Goal: Information Seeking & Learning: Understand process/instructions

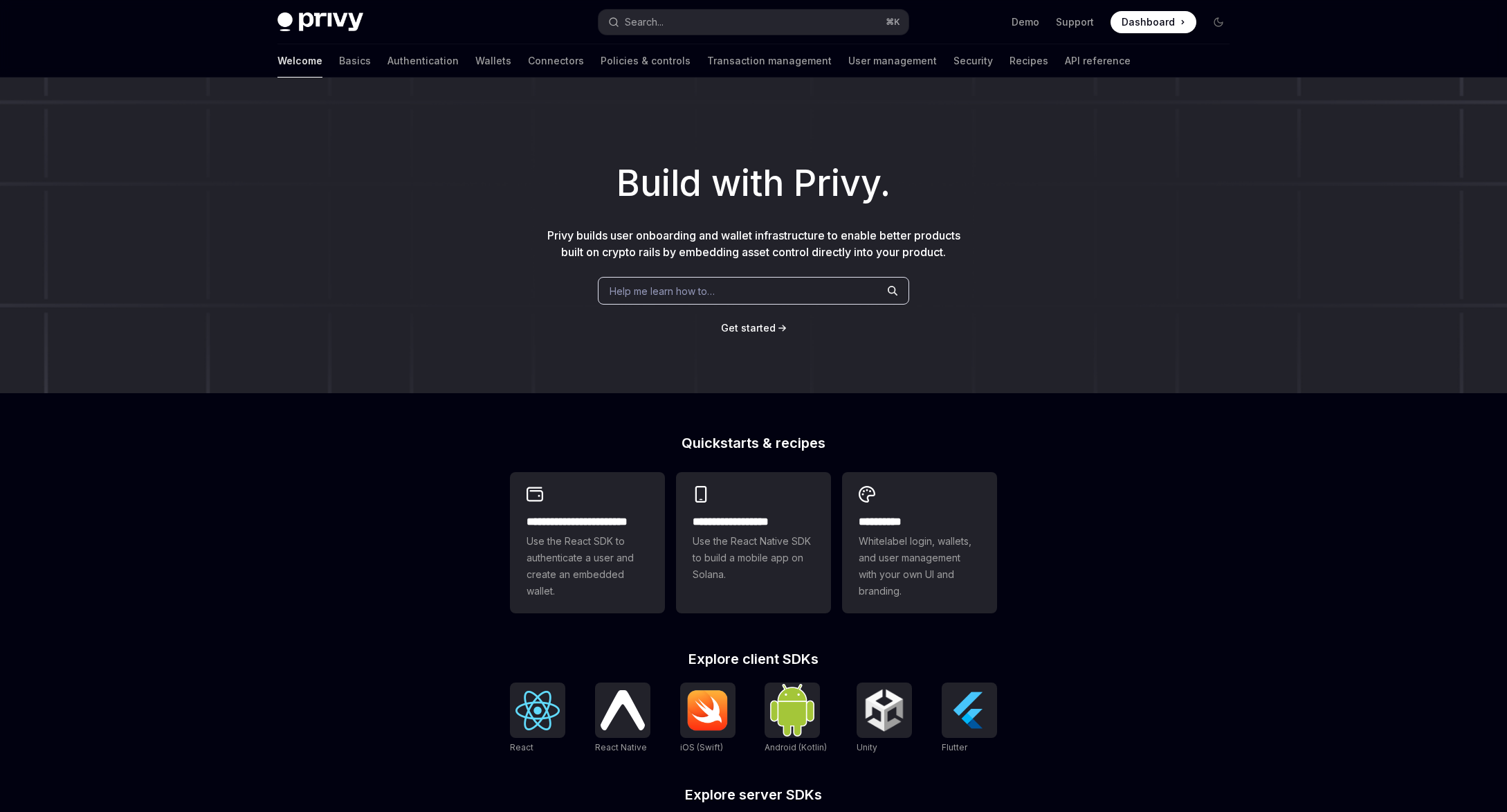
click at [512, 208] on h1 "Build with Privy." at bounding box center [754, 183] width 1463 height 54
click at [475, 60] on link "Wallets" at bounding box center [493, 61] width 36 height 33
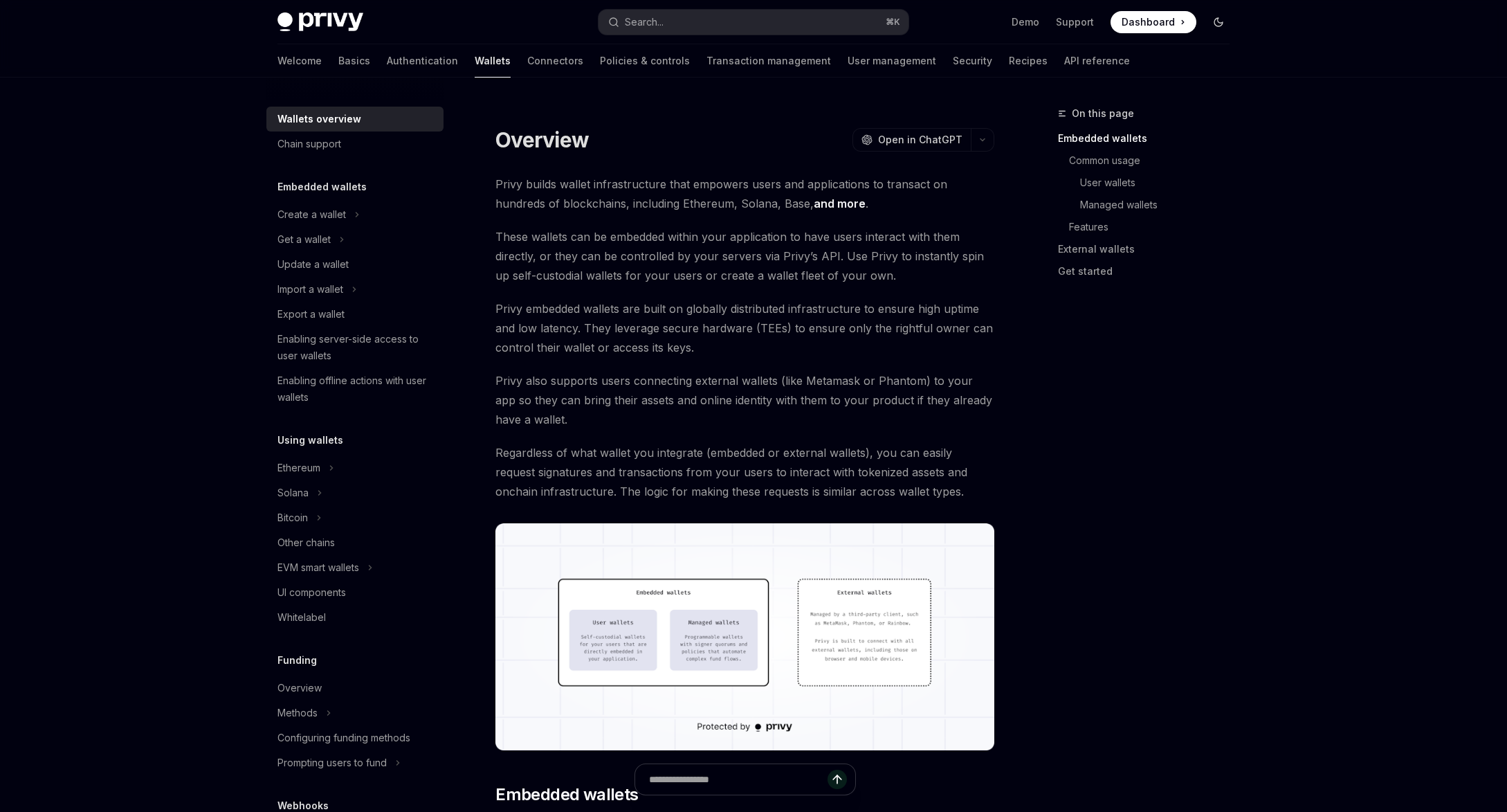
click at [1222, 19] on icon "Toggle dark mode" at bounding box center [1218, 22] width 11 height 11
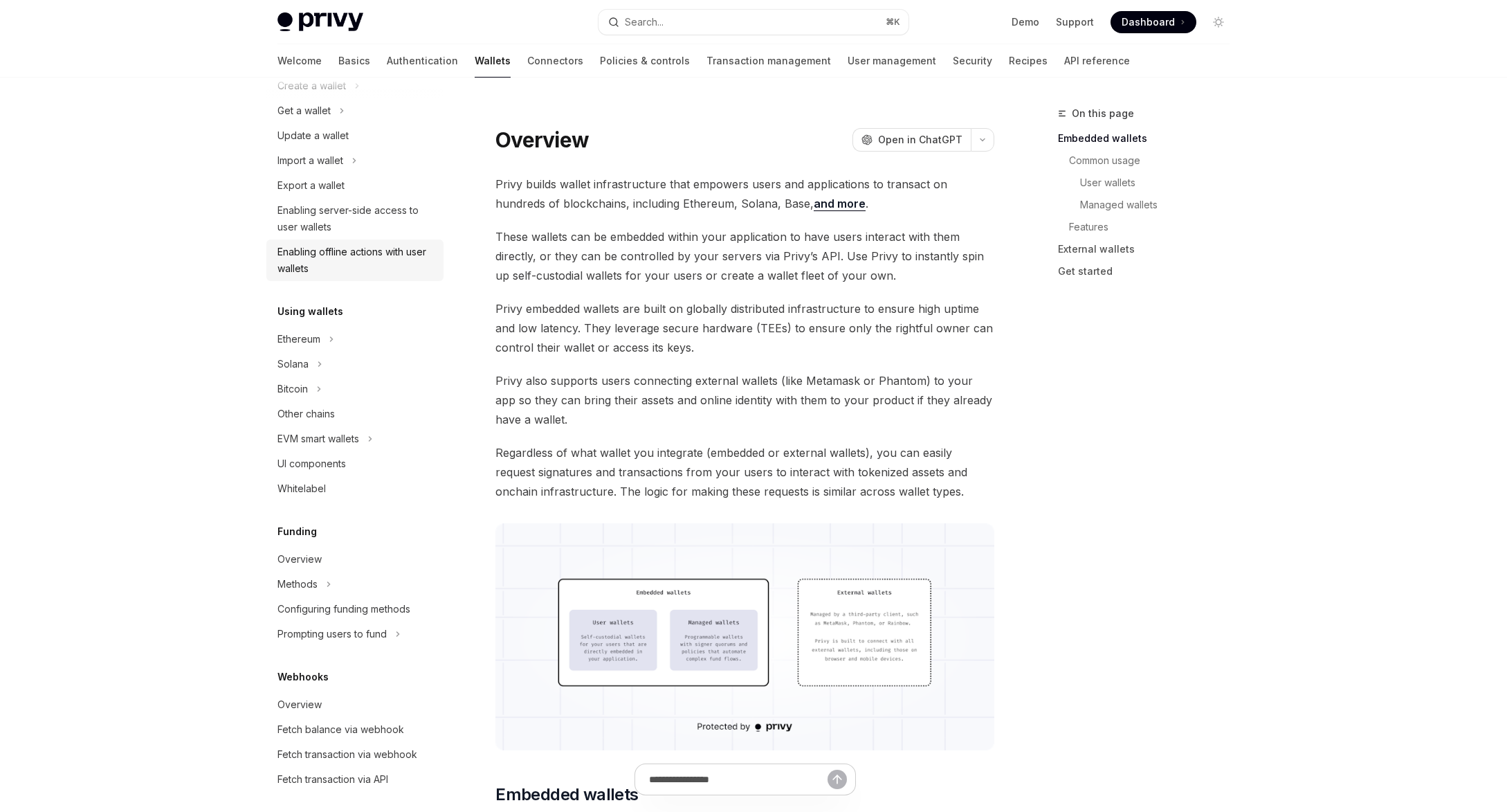
scroll to position [134, 0]
click at [323, 358] on button "Solana" at bounding box center [355, 359] width 177 height 25
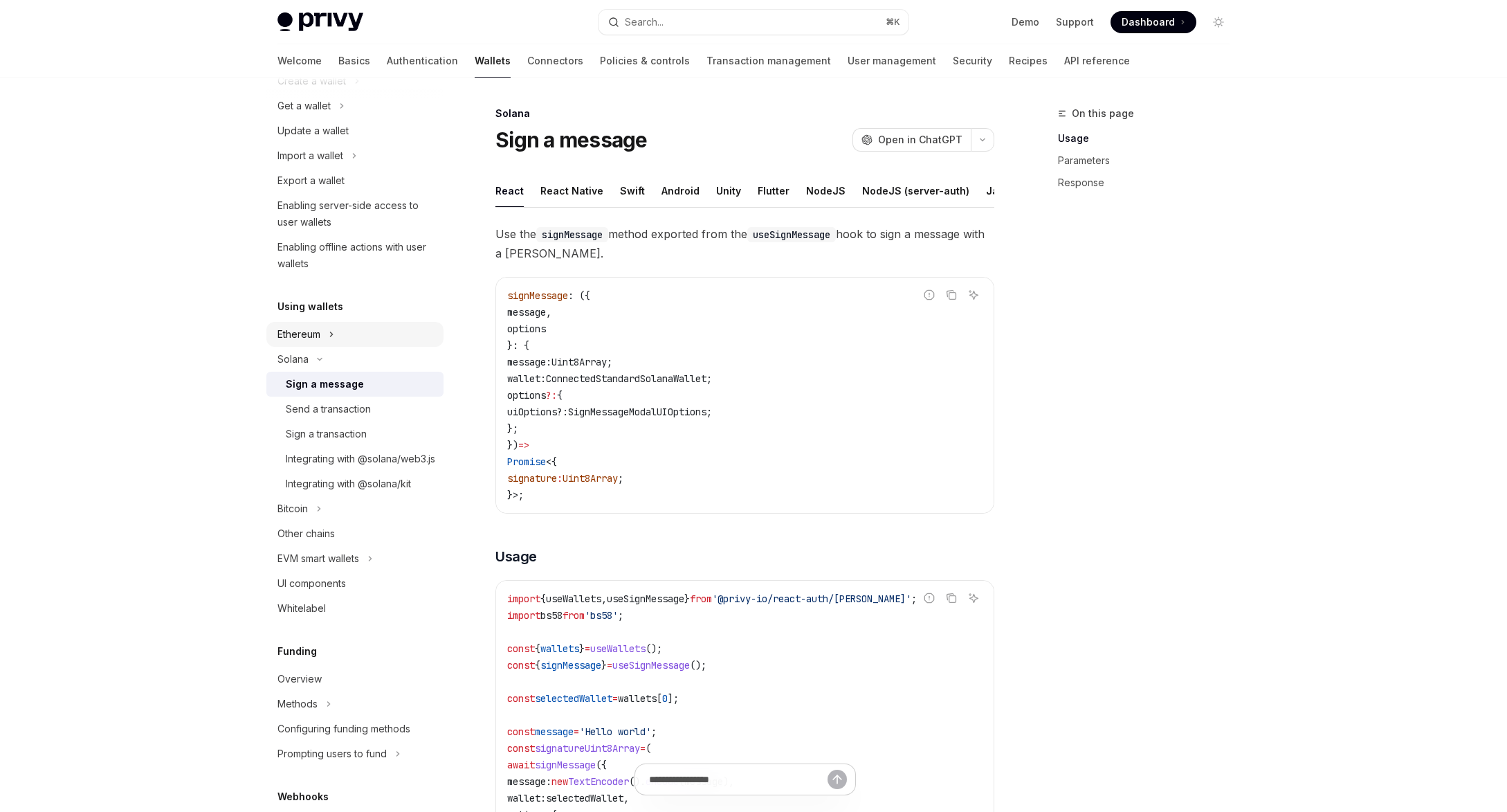
click at [330, 338] on icon "Toggle Ethereum section" at bounding box center [331, 334] width 6 height 17
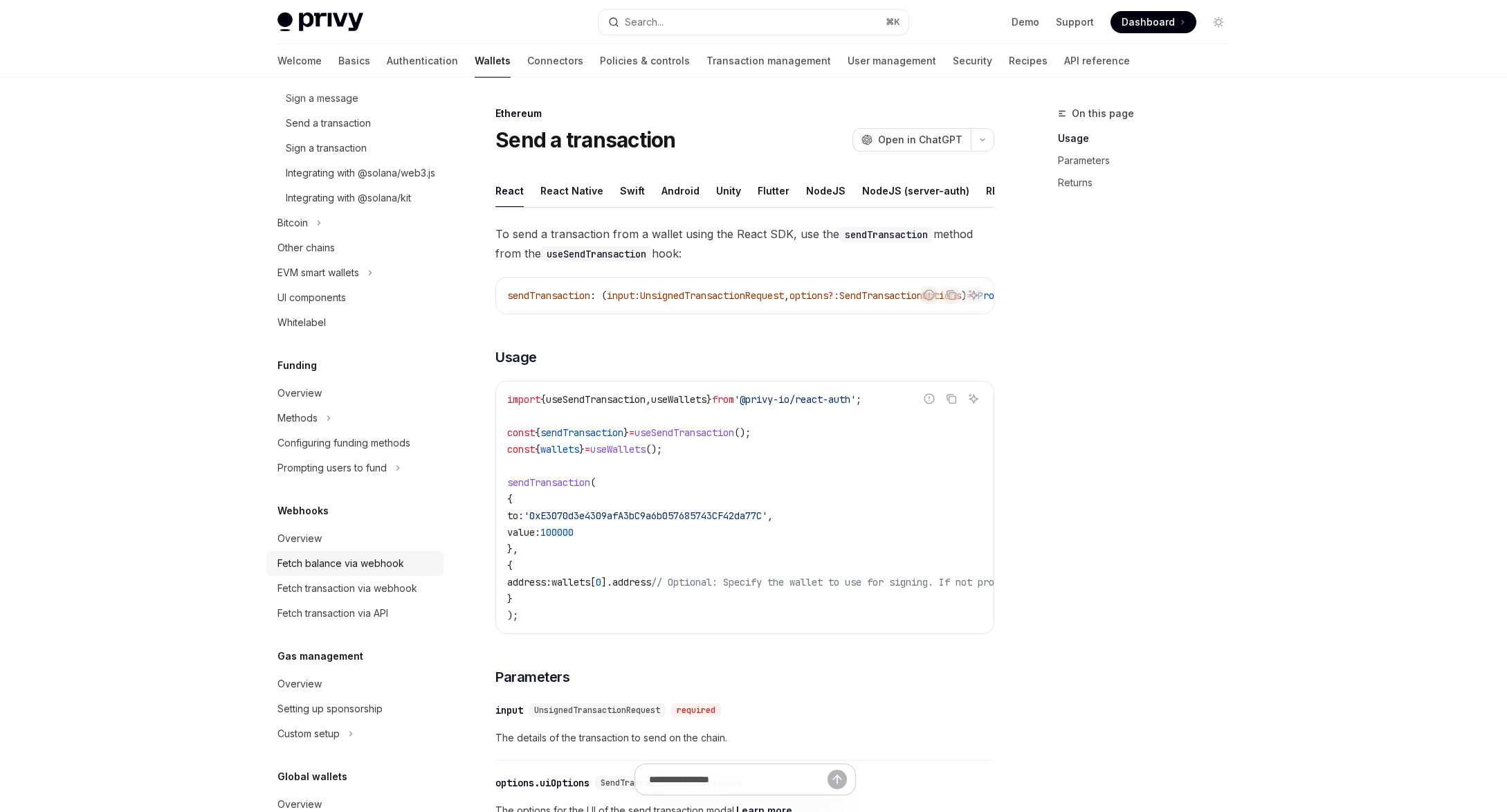
scroll to position [759, 0]
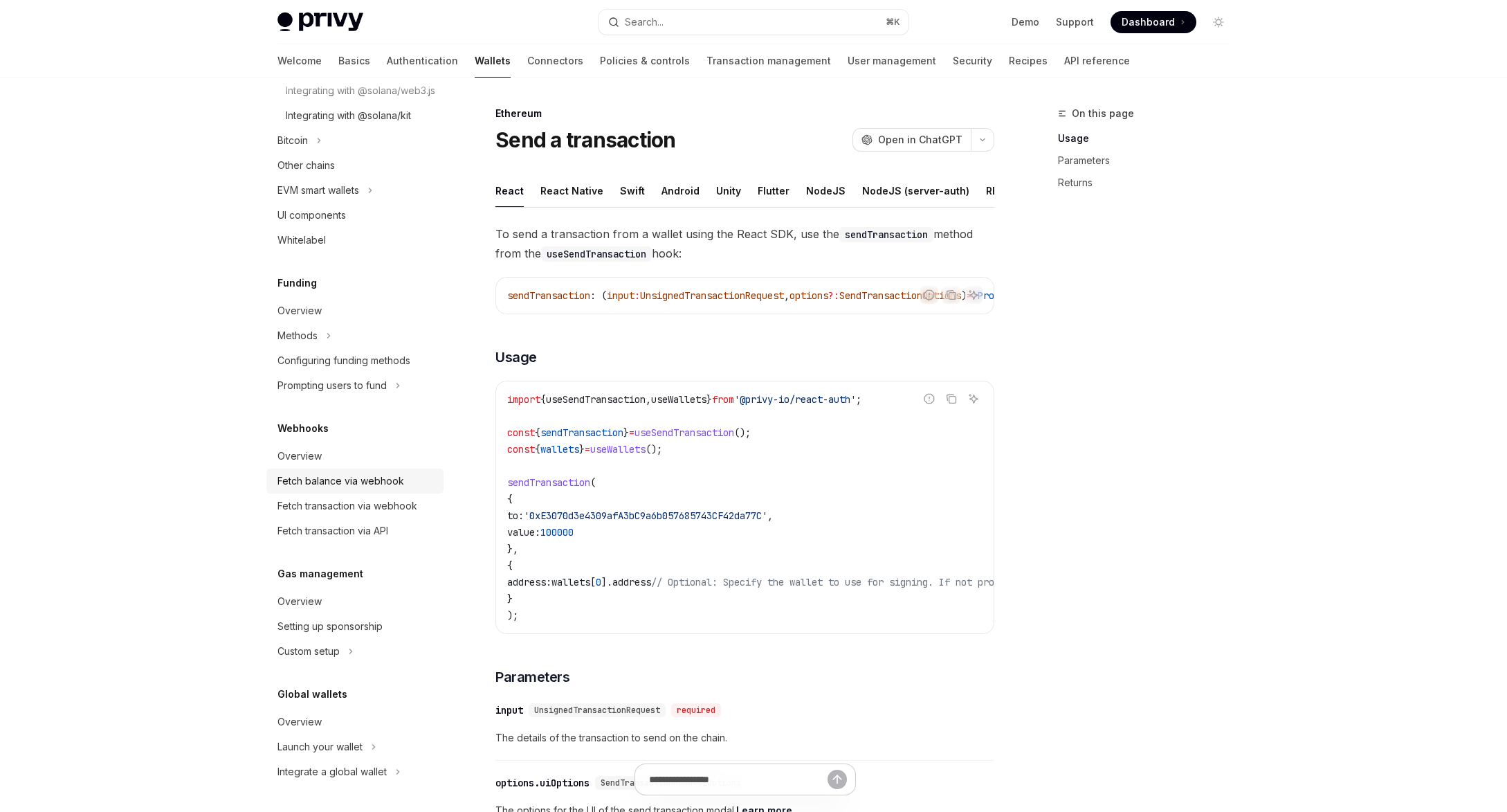
click at [353, 483] on div "Fetch balance via webhook" at bounding box center [341, 481] width 127 height 17
type textarea "*"
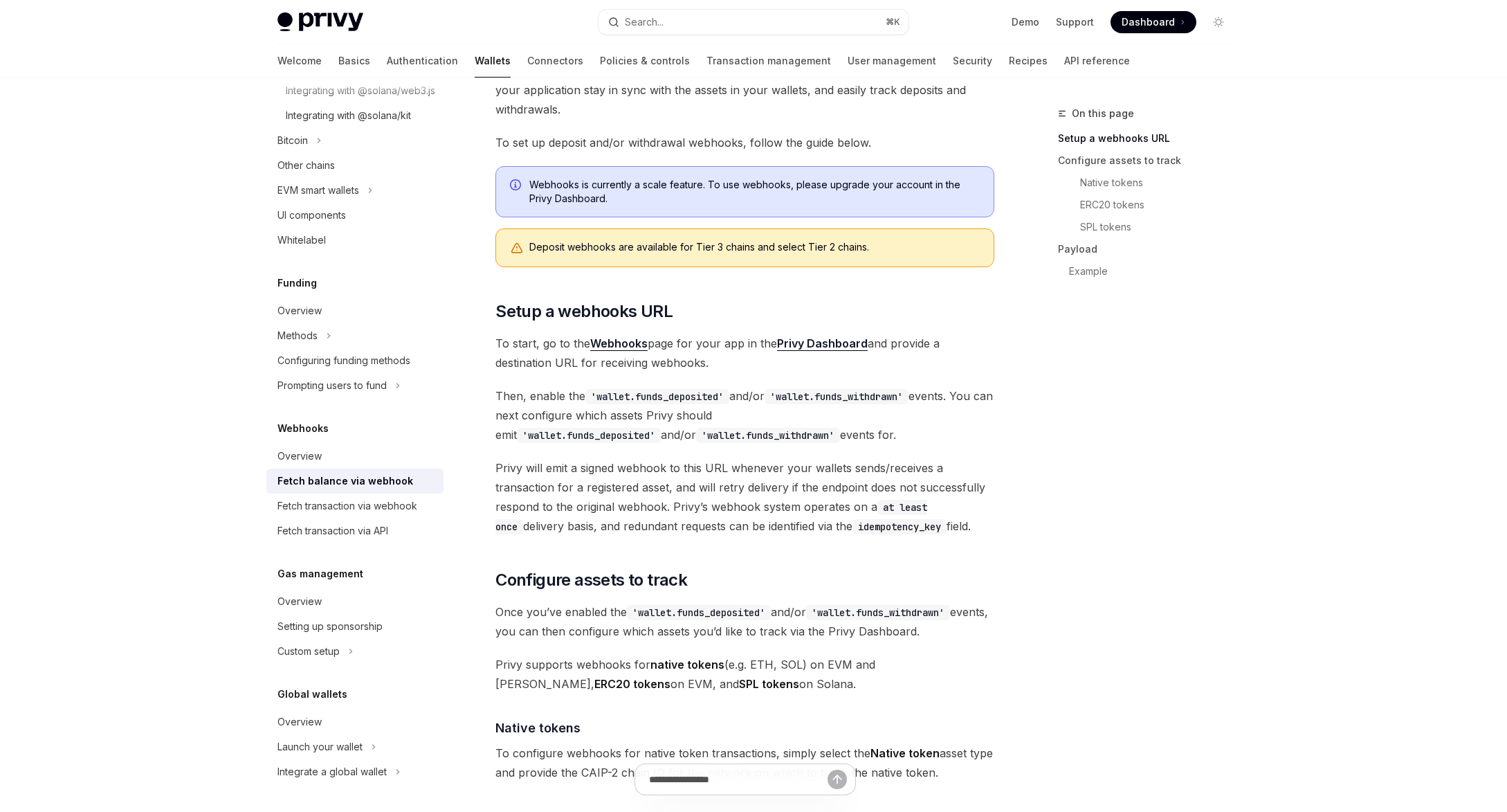
scroll to position [175, 0]
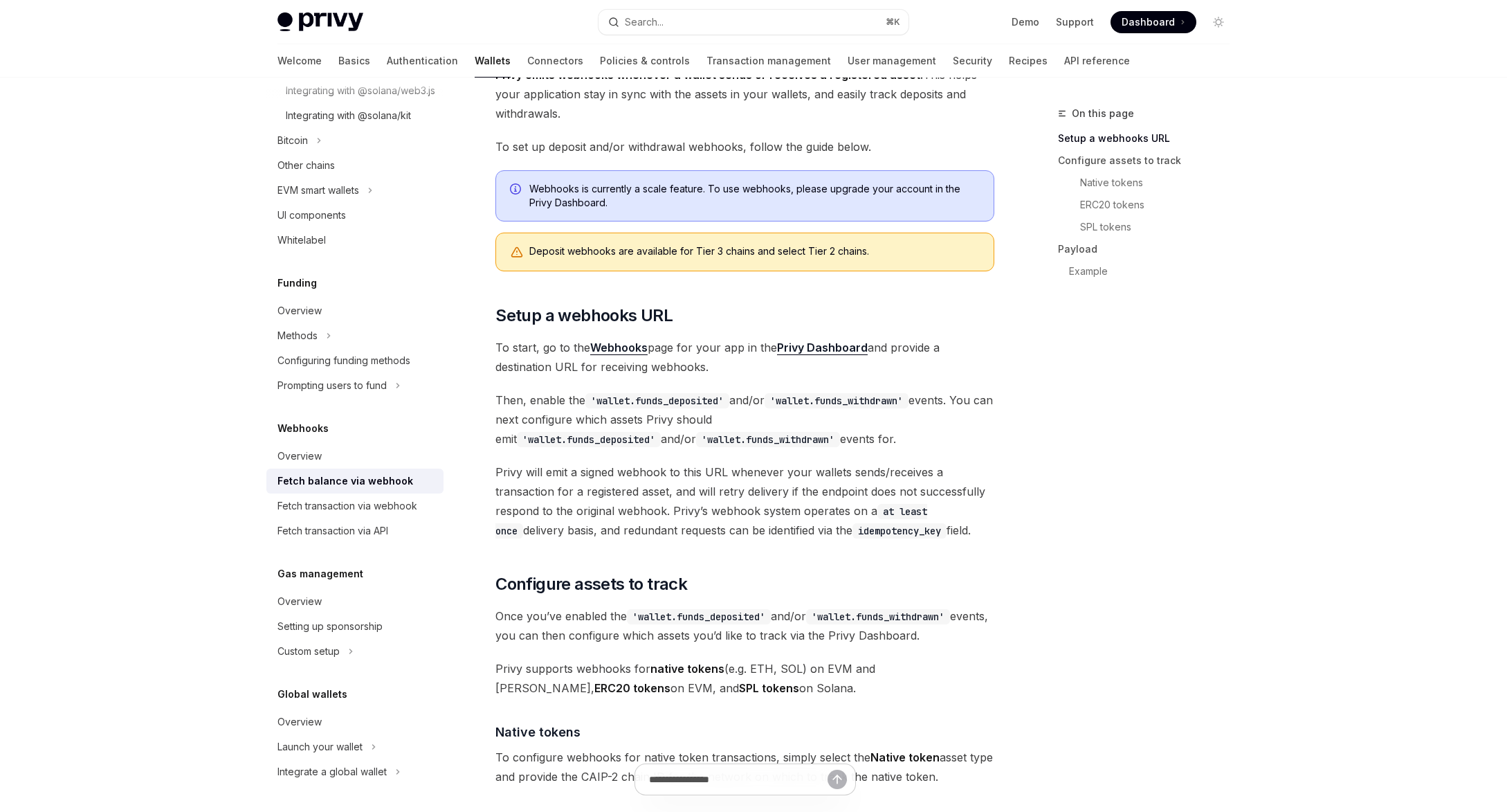
click at [1034, 392] on div "On this page Setup a webhooks URL Configure assets to track Native tokens ERC20…" at bounding box center [1135, 459] width 210 height 707
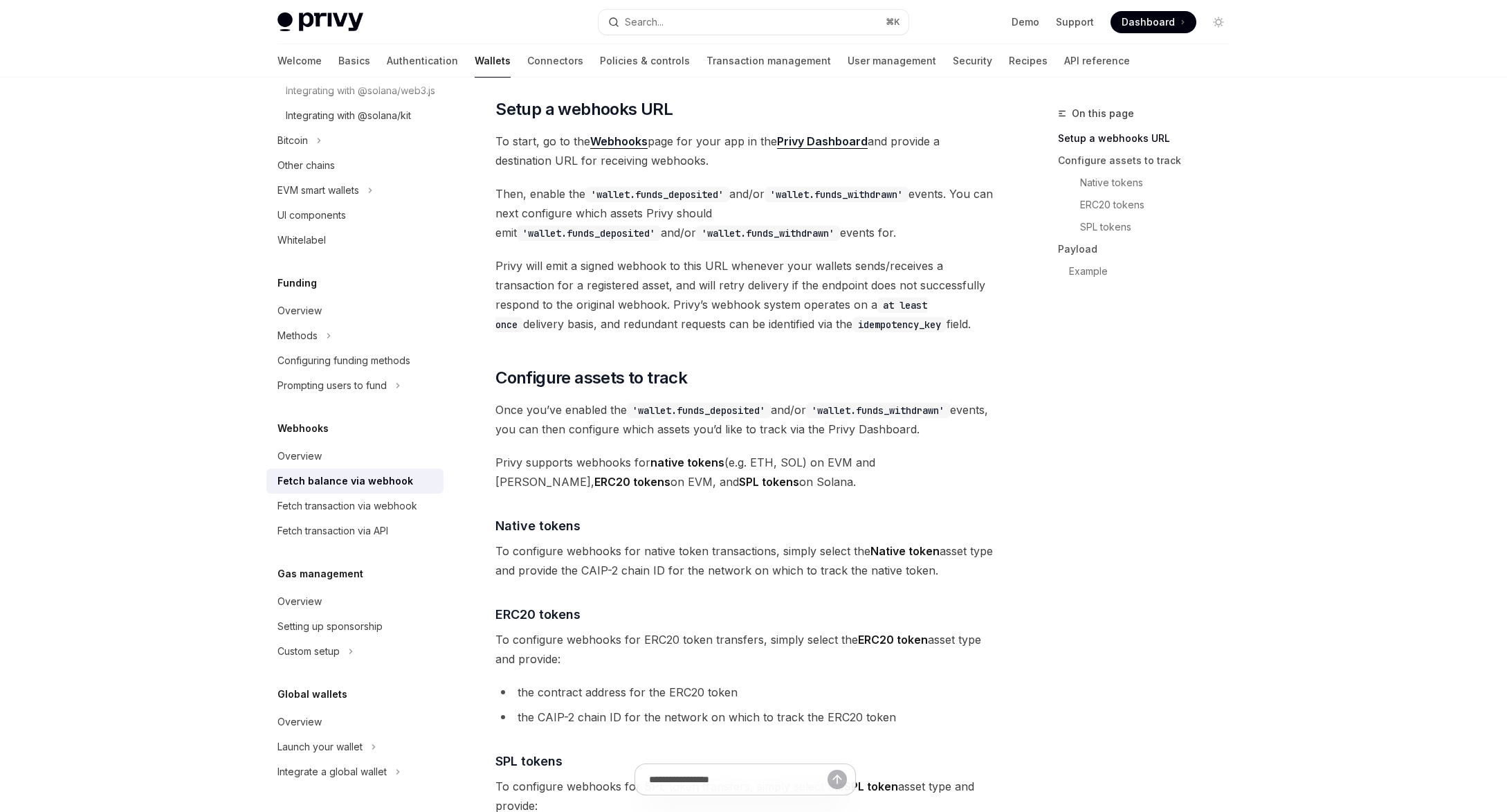
scroll to position [383, 0]
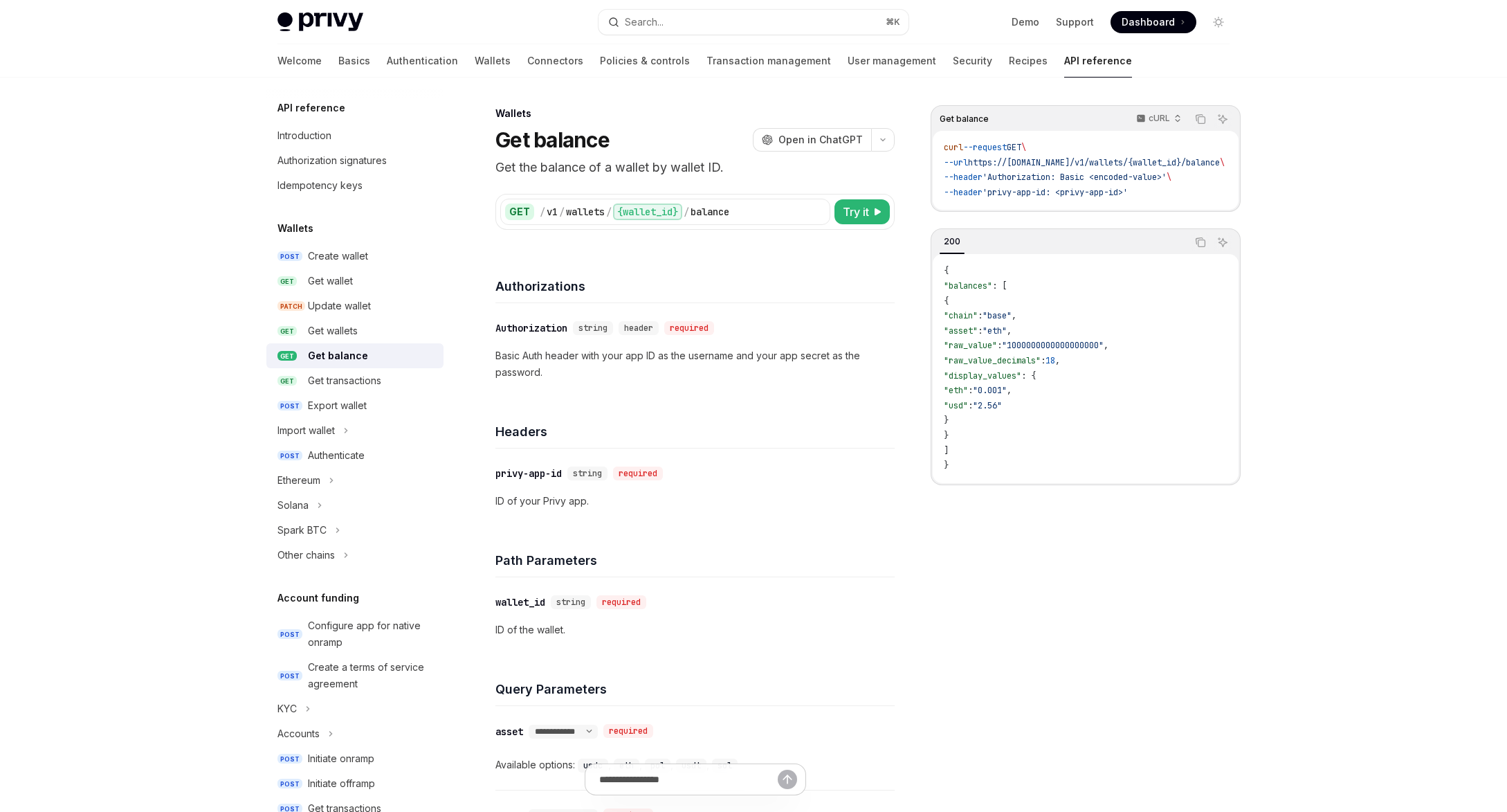
click at [765, 308] on div "​ Authorization string header required Basic Auth header with your app ID as th…" at bounding box center [695, 349] width 399 height 94
click at [727, 419] on div "Headers" at bounding box center [695, 422] width 399 height 51
click at [762, 399] on div "Headers" at bounding box center [695, 422] width 399 height 51
click at [803, 391] on div "​ Authorization string header required Basic Auth header with your app ID as th…" at bounding box center [695, 349] width 399 height 94
click at [889, 255] on div "Authorizations" at bounding box center [695, 278] width 399 height 51
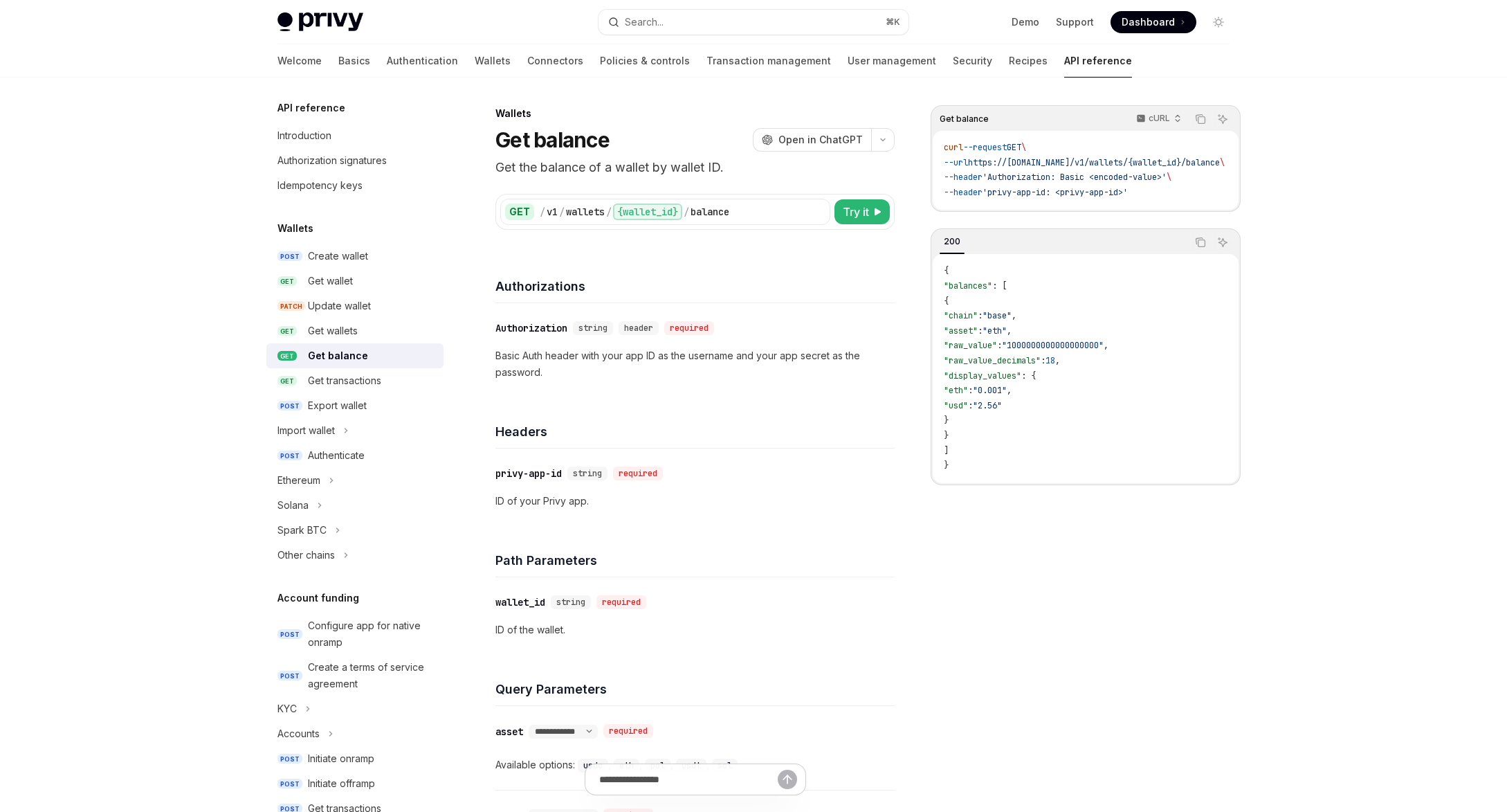
click at [872, 260] on div "Authorizations" at bounding box center [695, 278] width 399 height 51
click at [871, 269] on div "Authorizations" at bounding box center [695, 278] width 399 height 51
click at [896, 259] on div "**********" at bounding box center [565, 739] width 664 height 1268
click at [1310, 213] on div "Privy Docs home page Search... ⌘ K Demo Support Dashboard Dashboard Search... N…" at bounding box center [754, 686] width 1507 height 1373
click at [1299, 220] on div "Privy Docs home page Search... ⌘ K Demo Support Dashboard Dashboard Search... N…" at bounding box center [754, 686] width 1507 height 1373
